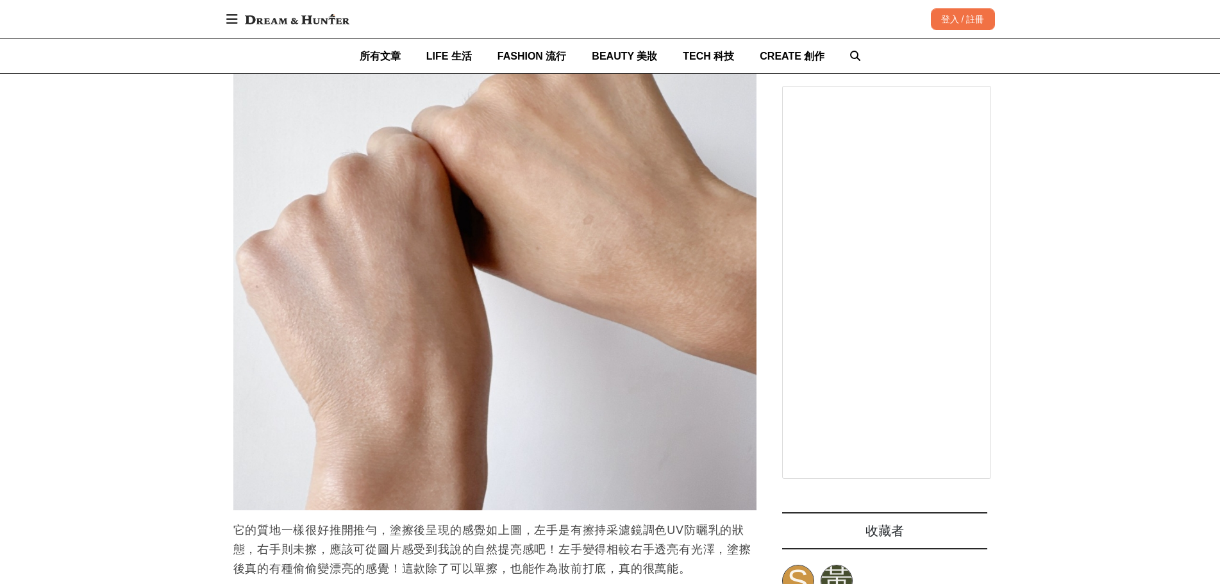
scroll to position [6688, 0]
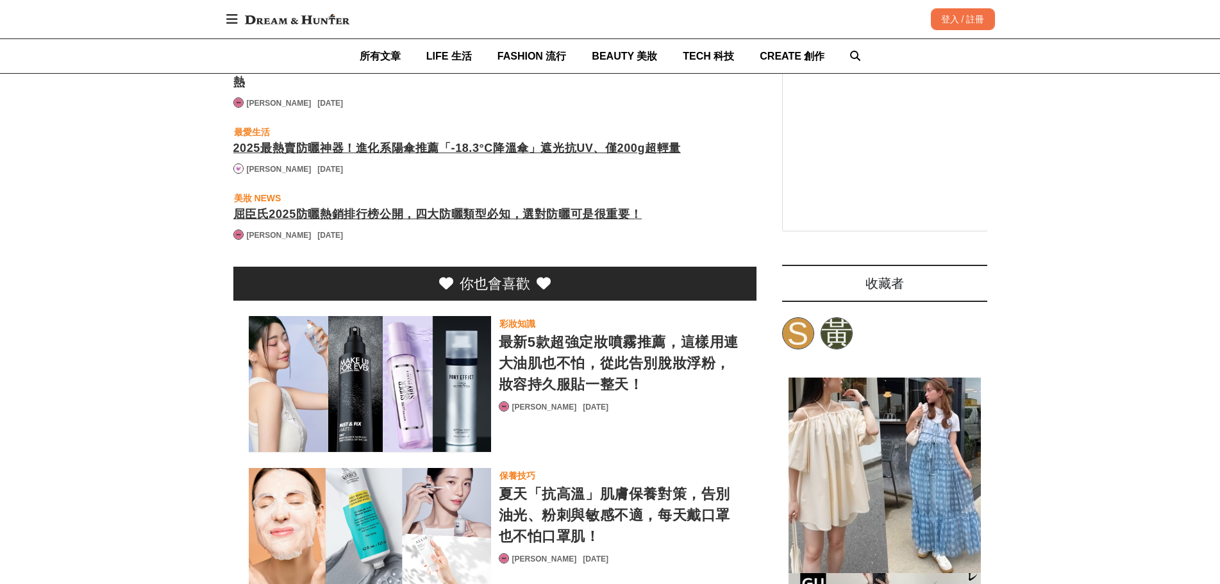
click at [346, 223] on div "屈臣氏2025防曬熱銷排行榜公開，四大防曬類型必知，選對防曬可是很重要！" at bounding box center [494, 214] width 523 height 17
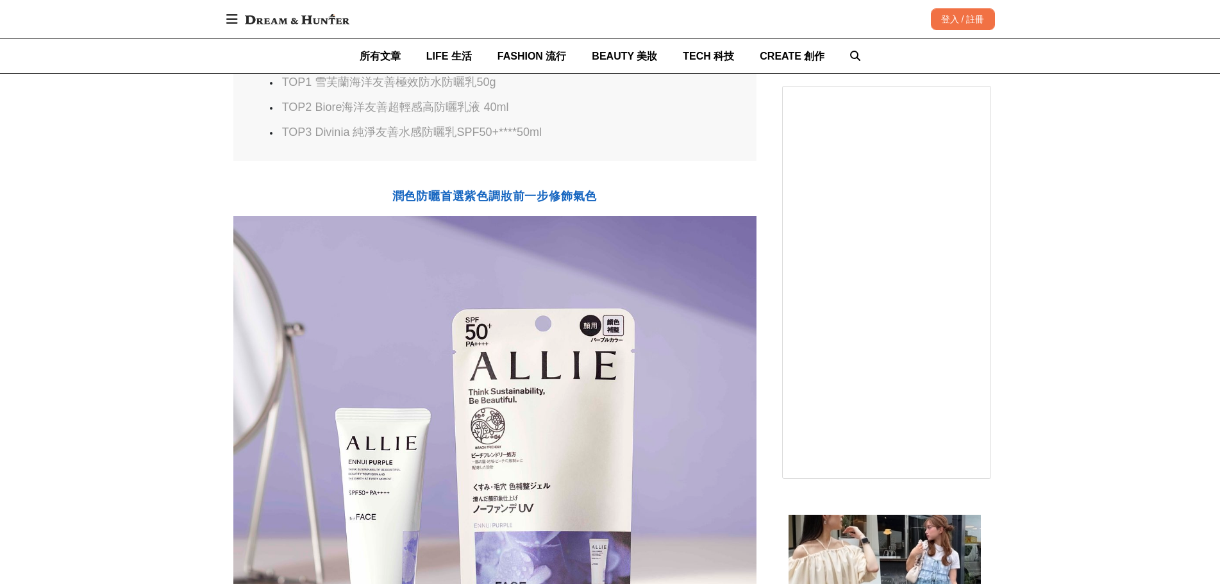
scroll to position [1154, 0]
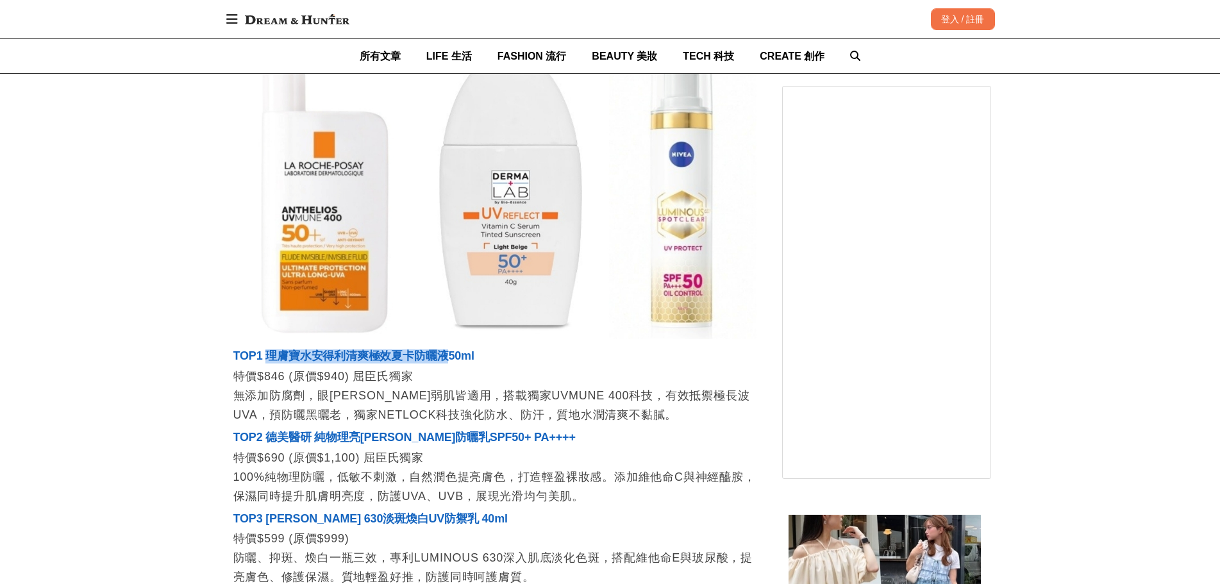
drag, startPoint x: 266, startPoint y: 350, endPoint x: 446, endPoint y: 351, distance: 180.1
click at [446, 351] on span "TOP1 理膚寶水安得利清爽極效夏卡防曬液50ml" at bounding box center [353, 355] width 241 height 13
